Goal: Transaction & Acquisition: Purchase product/service

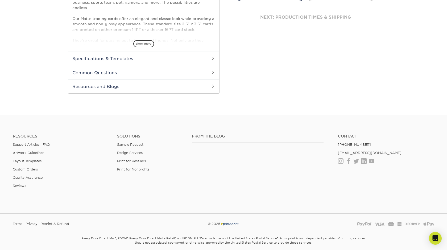
scroll to position [223, 0]
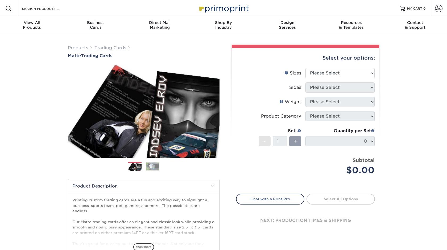
click at [409, 112] on div "Products Trading Cards Matte Trading Cards" at bounding box center [223, 176] width 447 height 284
click at [228, 183] on div "Select your options: Sizes Help Sizes Sides 14PT" at bounding box center [303, 143] width 152 height 196
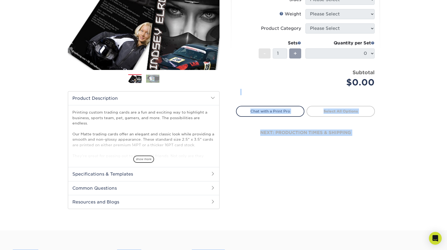
scroll to position [101, 0]
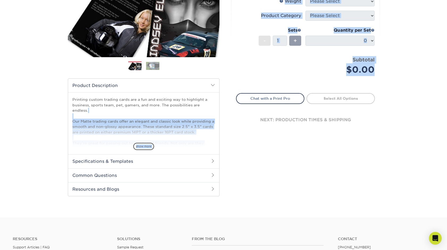
drag, startPoint x: 228, startPoint y: 183, endPoint x: 218, endPoint y: 110, distance: 73.3
click at [218, 111] on div "Products Trading Cards Matte Trading Cards Next" at bounding box center [223, 73] width 319 height 259
click at [139, 149] on span "show more" at bounding box center [143, 146] width 21 height 7
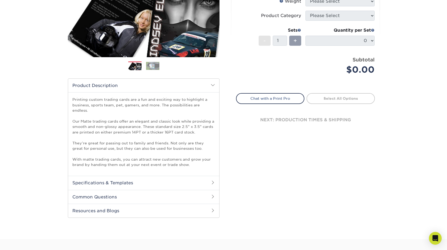
click at [146, 137] on p "Printing custom trading cards are a fun and exciting way to highlight a busines…" at bounding box center [143, 132] width 143 height 70
drag, startPoint x: 147, startPoint y: 136, endPoint x: 152, endPoint y: 140, distance: 7.6
click at [154, 141] on p "Printing custom trading cards are a fun and exciting way to highlight a busines…" at bounding box center [143, 132] width 143 height 70
click at [137, 136] on p "Printing custom trading cards are a fun and exciting way to highlight a busines…" at bounding box center [143, 132] width 143 height 70
click at [130, 177] on h2 "Specifications & Templates" at bounding box center [143, 183] width 151 height 14
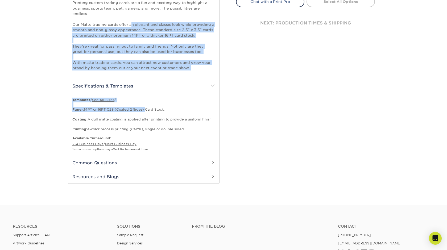
scroll to position [0, 0]
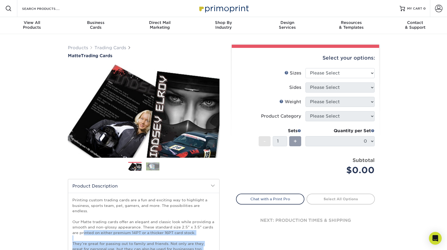
drag, startPoint x: 144, startPoint y: 198, endPoint x: 82, endPoint y: 246, distance: 78.5
